Goal: Obtain resource: Download file/media

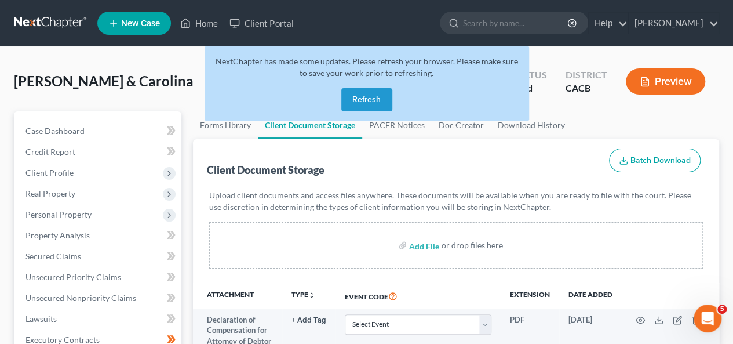
click at [366, 97] on button "Refresh" at bounding box center [366, 99] width 51 height 23
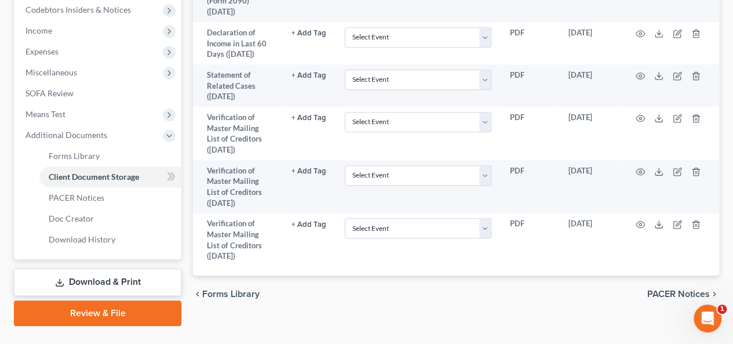
scroll to position [375, 0]
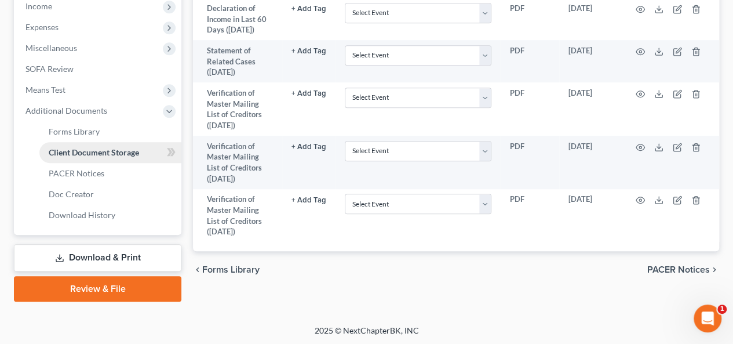
click at [159, 150] on link "Client Document Storage" at bounding box center [110, 152] width 142 height 21
click at [125, 149] on span "Client Document Storage" at bounding box center [94, 152] width 90 height 10
click at [116, 216] on link "Download History" at bounding box center [110, 215] width 142 height 21
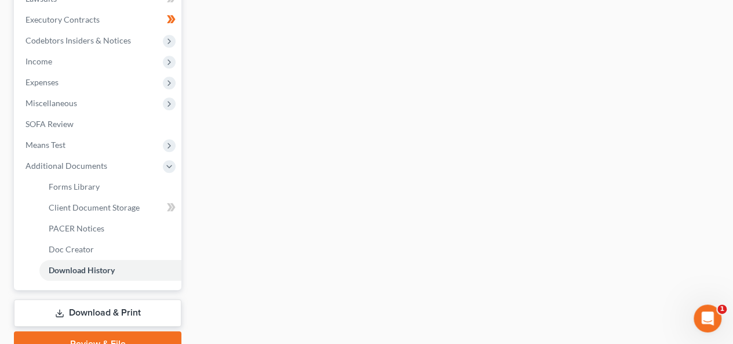
scroll to position [375, 0]
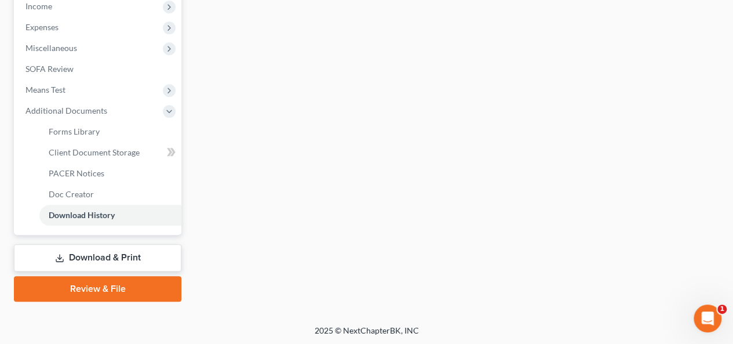
click at [148, 261] on link "Download & Print" at bounding box center [97, 257] width 167 height 27
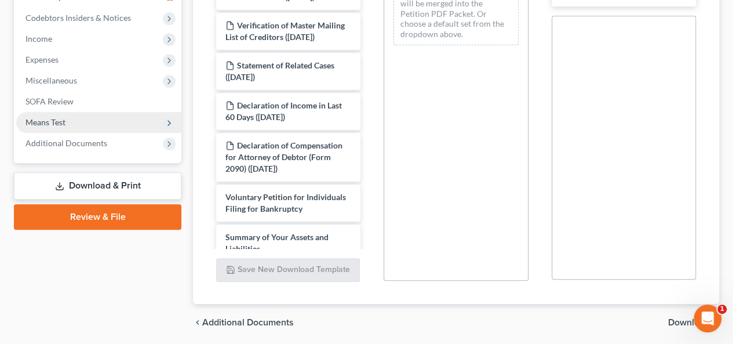
scroll to position [324, 0]
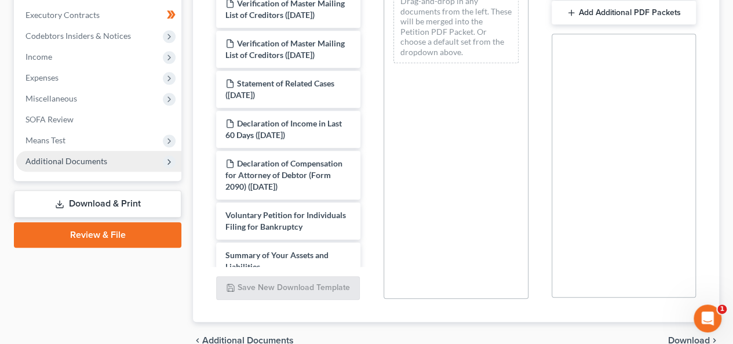
click at [132, 164] on span "Additional Documents" at bounding box center [98, 161] width 165 height 21
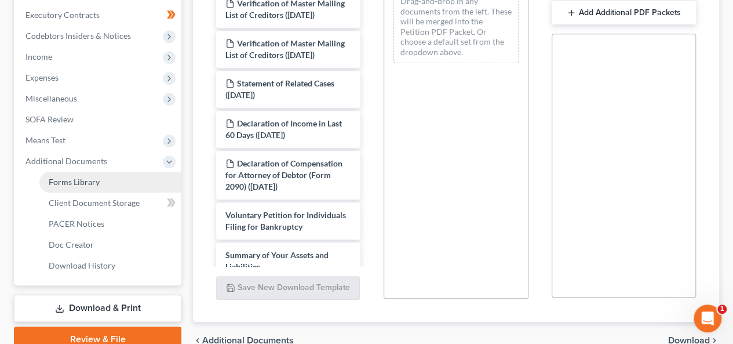
click at [123, 185] on link "Forms Library" at bounding box center [110, 181] width 142 height 21
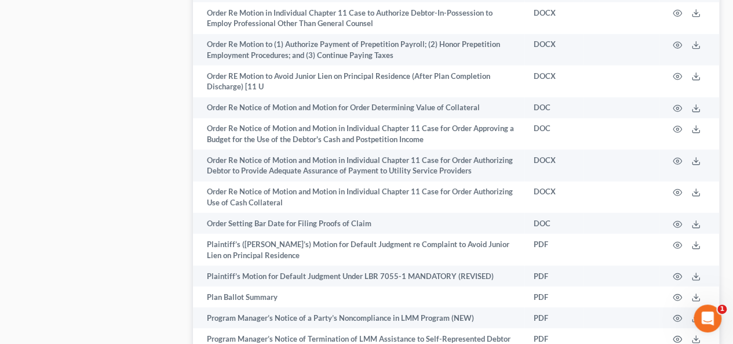
scroll to position [6315, 0]
